Goal: Information Seeking & Learning: Learn about a topic

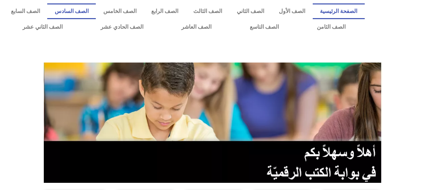
click at [96, 10] on link "الصف السادس" at bounding box center [71, 11] width 49 height 16
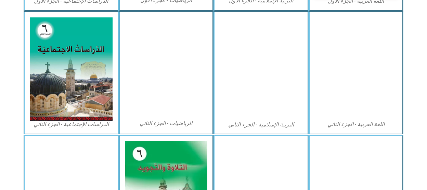
scroll to position [342, 0]
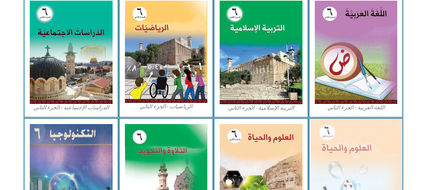
click at [353, 137] on img at bounding box center [356, 174] width 91 height 111
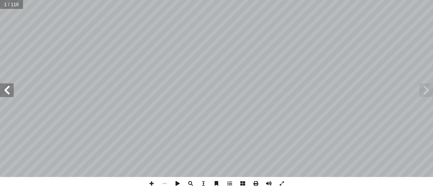
click at [14, 3] on input "text" at bounding box center [11, 4] width 23 height 9
type input "**"
click at [24, 5] on input "text" at bounding box center [16, 4] width 32 height 9
type input "**"
click at [430, 88] on span at bounding box center [426, 91] width 14 height 14
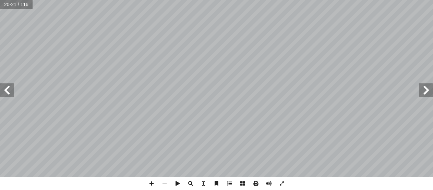
click at [3, 92] on span at bounding box center [7, 91] width 14 height 14
click at [431, 89] on span at bounding box center [432, 91] width 14 height 14
click at [428, 91] on span at bounding box center [432, 91] width 14 height 14
click at [432, 92] on span at bounding box center [432, 91] width 14 height 14
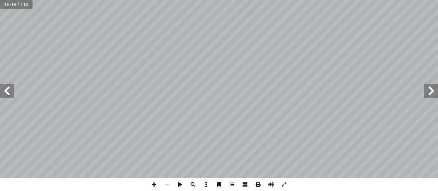
click at [432, 89] on span at bounding box center [432, 91] width 14 height 14
click at [427, 93] on span at bounding box center [432, 91] width 14 height 14
click at [155, 185] on span at bounding box center [154, 184] width 13 height 13
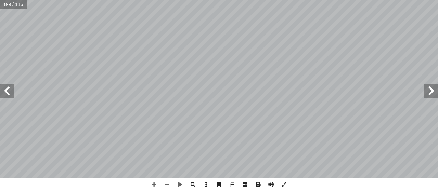
click at [6, 93] on span at bounding box center [7, 91] width 14 height 14
click at [6, 92] on span at bounding box center [7, 91] width 14 height 14
click at [166, 183] on span at bounding box center [167, 184] width 13 height 13
click at [5, 91] on span at bounding box center [7, 91] width 14 height 14
click at [8, 93] on span at bounding box center [7, 91] width 14 height 14
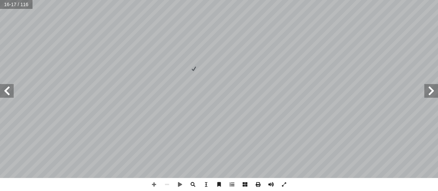
click at [8, 91] on span at bounding box center [7, 91] width 14 height 14
